Goal: Transaction & Acquisition: Purchase product/service

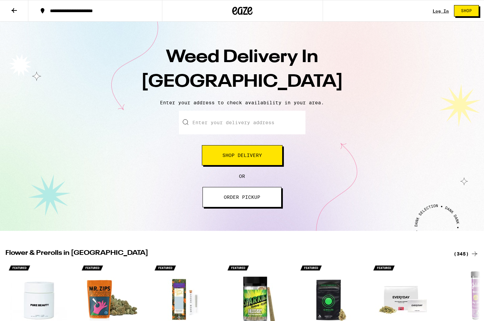
click at [232, 158] on span "Shop Delivery" at bounding box center [241, 155] width 39 height 5
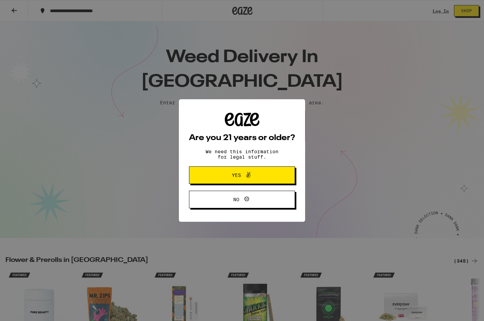
click at [247, 179] on icon at bounding box center [248, 175] width 8 height 8
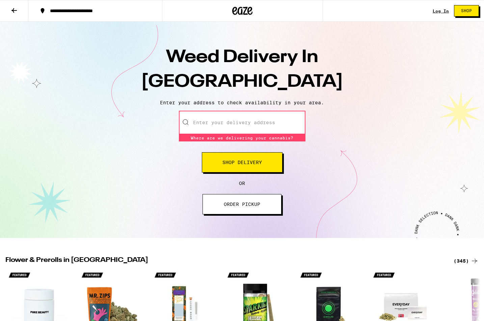
click at [231, 123] on input "Enter your delivery address" at bounding box center [242, 123] width 127 height 24
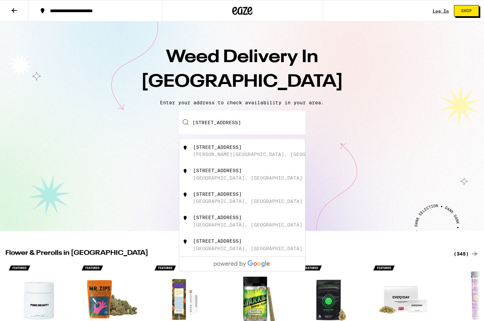
click at [246, 156] on div "[STREET_ADDRESS][PERSON_NAME]" at bounding box center [253, 150] width 121 height 13
type input "[STREET_ADDRESS][PERSON_NAME]"
